Goal: Task Accomplishment & Management: Use online tool/utility

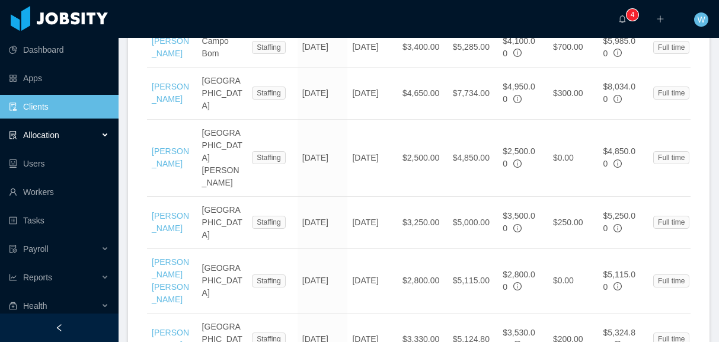
click at [56, 137] on span "Allocation" at bounding box center [41, 134] width 36 height 9
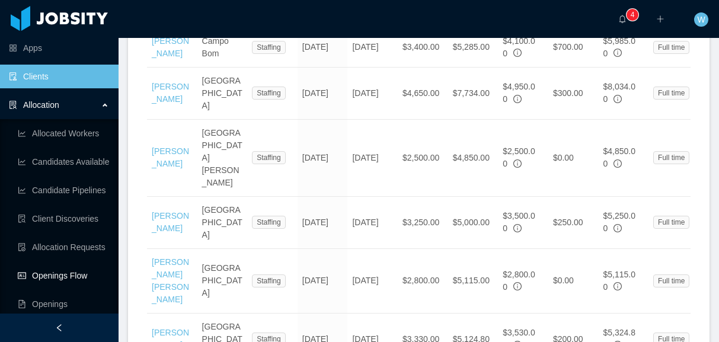
scroll to position [33, 0]
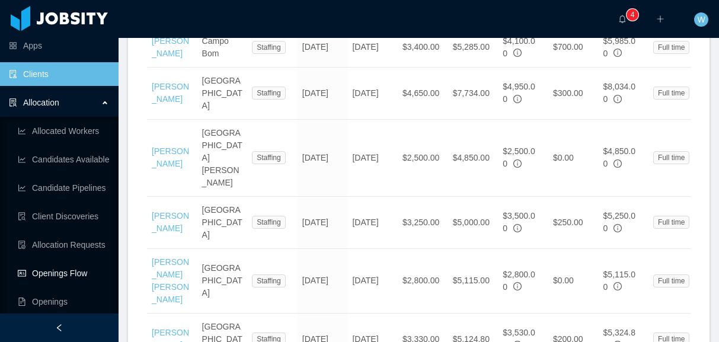
click at [92, 276] on link "Openings Flow" at bounding box center [63, 273] width 91 height 24
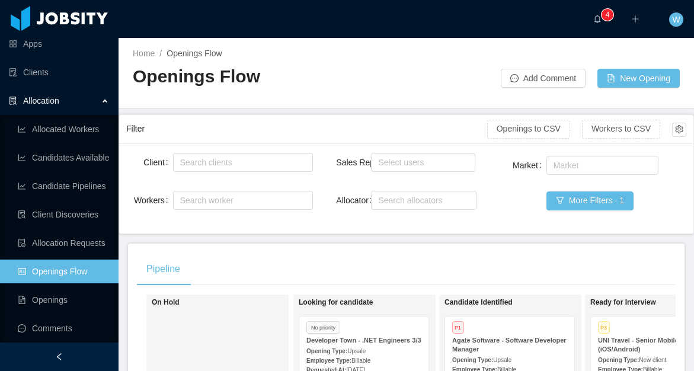
scroll to position [21, 0]
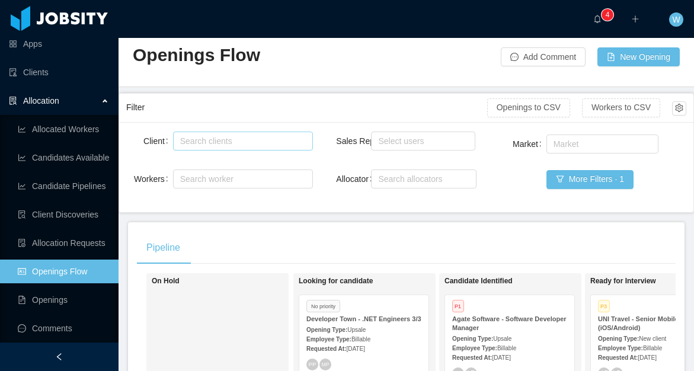
click at [236, 139] on div "Search clients" at bounding box center [240, 141] width 120 height 12
type input "**********"
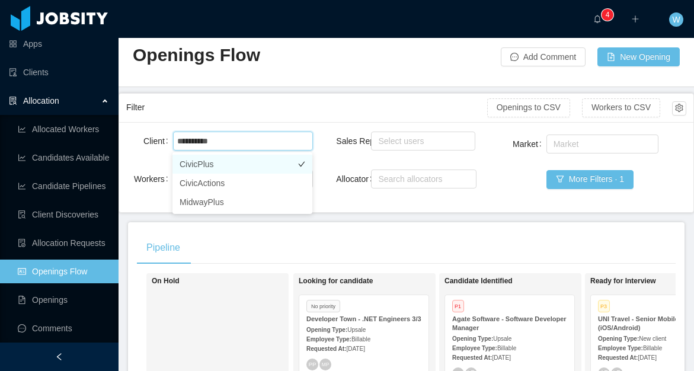
click at [234, 166] on li "CivicPlus" at bounding box center [242, 164] width 140 height 19
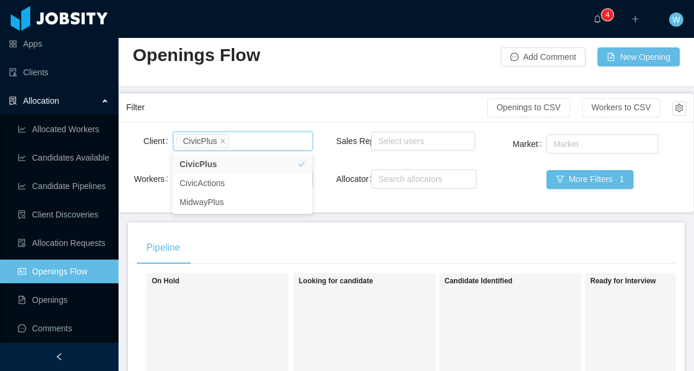
click at [309, 97] on div "Filter" at bounding box center [306, 108] width 361 height 22
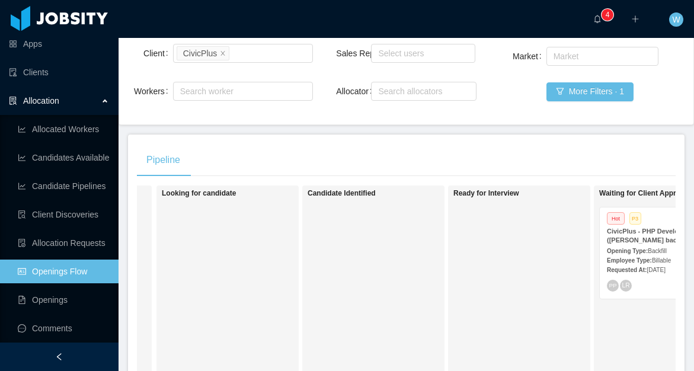
scroll to position [0, 200]
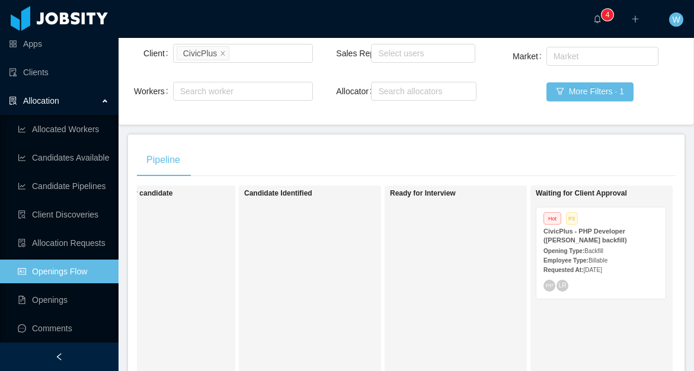
click at [576, 238] on strong "CivicPlus - PHP Developer ([PERSON_NAME] backfill)" at bounding box center [586, 236] width 84 height 16
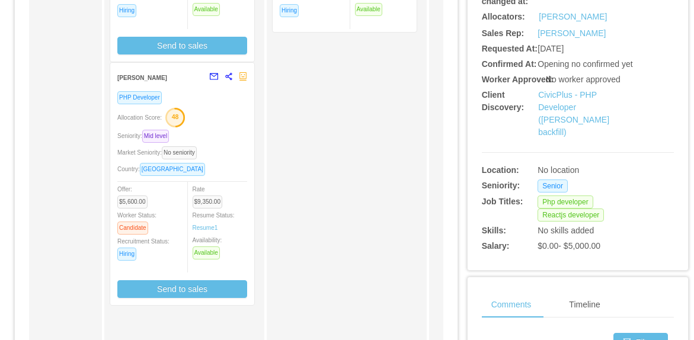
click at [159, 79] on div "[PERSON_NAME]" at bounding box center [160, 77] width 86 height 22
click at [152, 78] on strong "[PERSON_NAME]" at bounding box center [142, 78] width 50 height 7
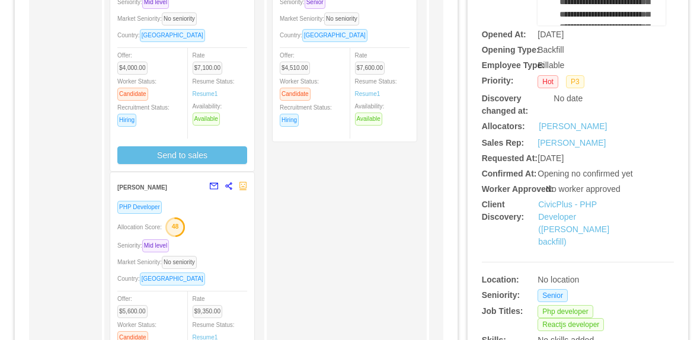
click at [131, 190] on strong "[PERSON_NAME]" at bounding box center [142, 187] width 50 height 7
click at [136, 210] on span "PHP Developer" at bounding box center [139, 207] width 44 height 13
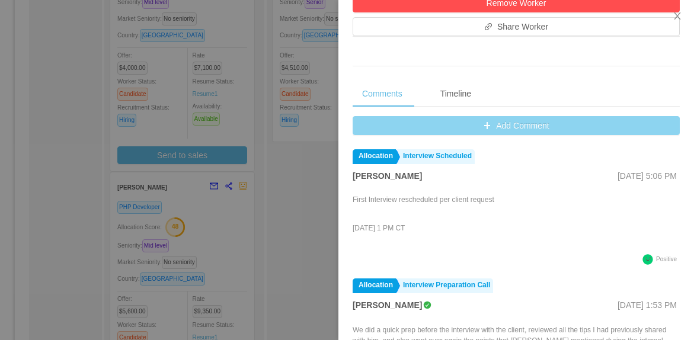
click at [538, 129] on button "Add Comment" at bounding box center [516, 125] width 327 height 19
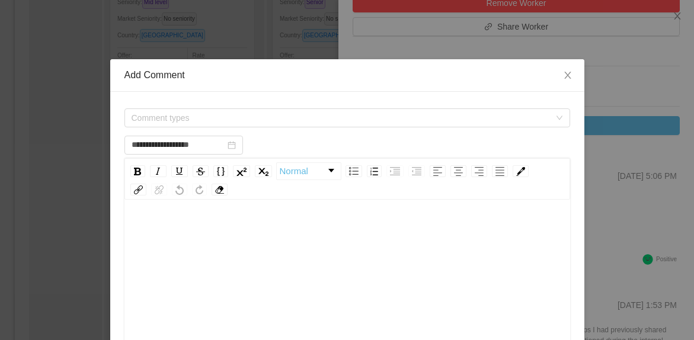
type input "**********"
click at [495, 115] on span "Comment types" at bounding box center [341, 118] width 418 height 12
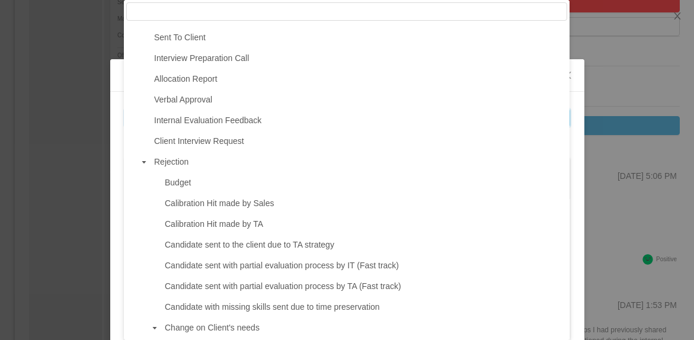
scroll to position [247, 0]
click at [576, 108] on div "**********" at bounding box center [347, 327] width 474 height 470
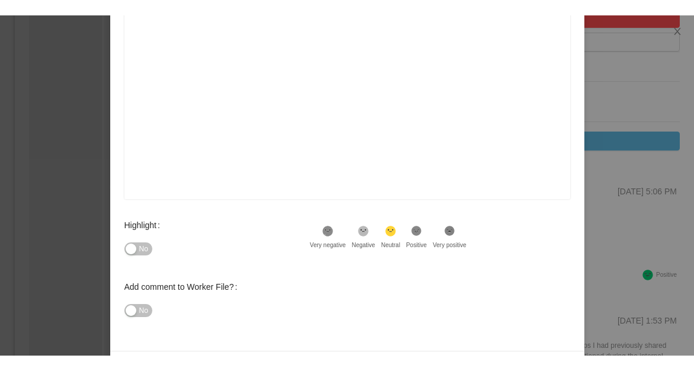
scroll to position [267, 0]
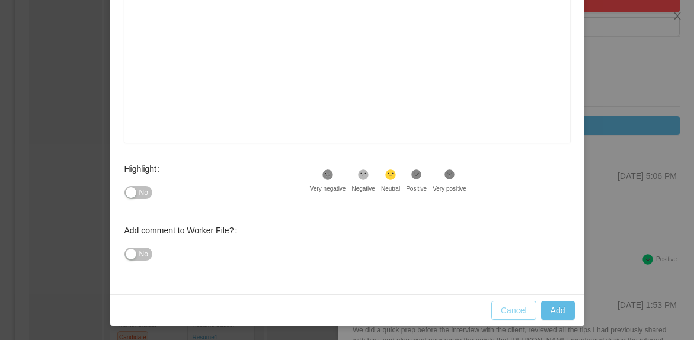
click at [517, 315] on button "Cancel" at bounding box center [513, 310] width 45 height 19
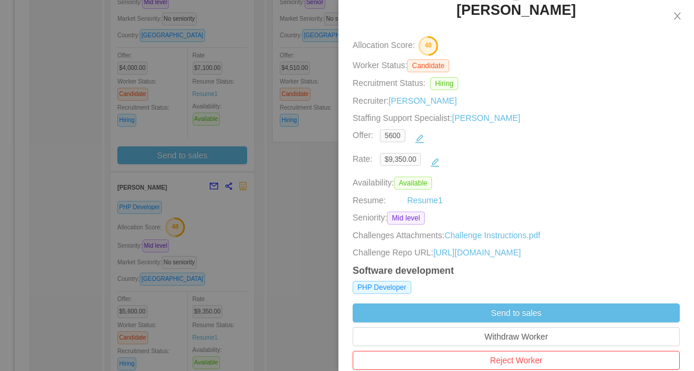
scroll to position [0, 0]
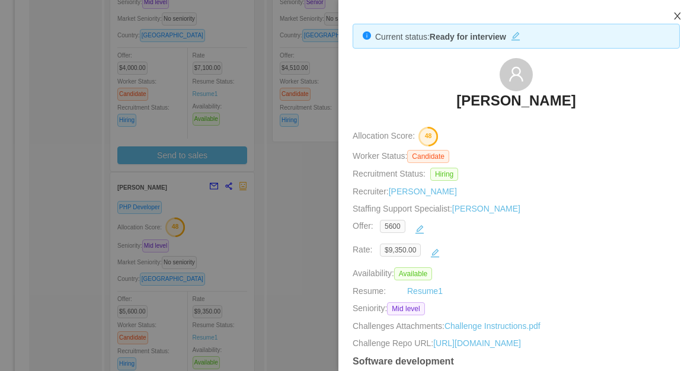
click at [675, 11] on button "Close" at bounding box center [677, 16] width 33 height 33
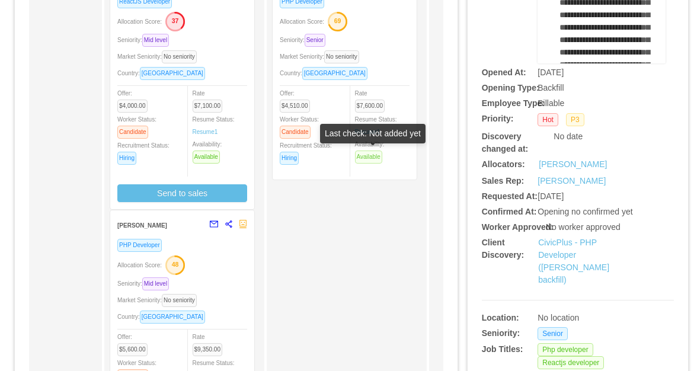
scroll to position [190, 0]
